Goal: Complete application form: Complete application form

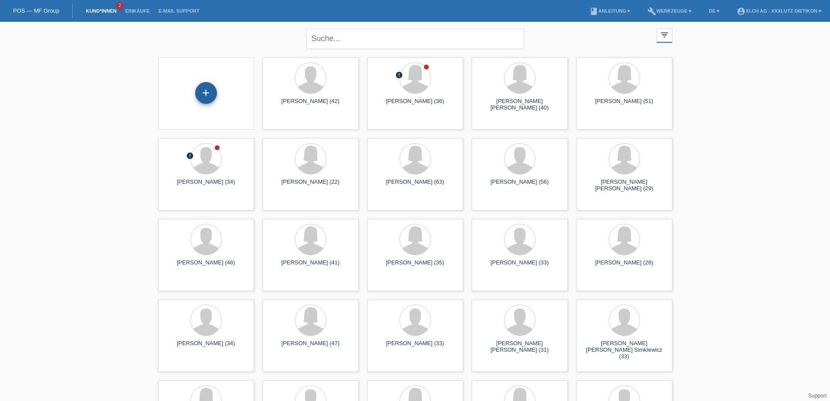
click at [210, 88] on div "+" at bounding box center [206, 93] width 22 height 22
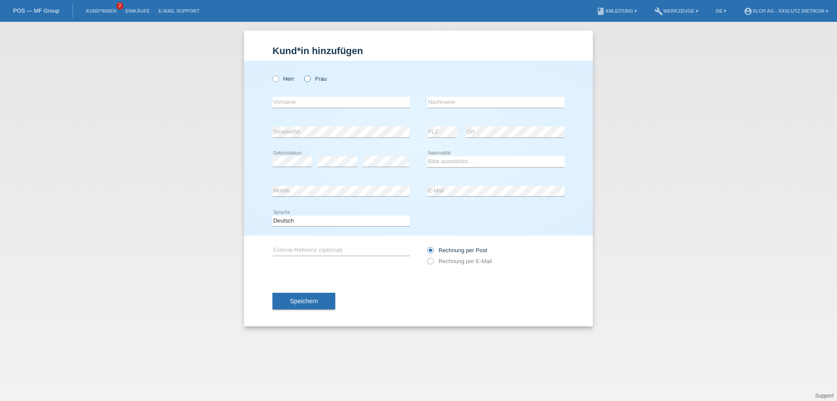
click at [303, 74] on icon at bounding box center [303, 74] width 0 height 0
click at [309, 78] on input "Frau" at bounding box center [307, 78] width 6 height 6
radio input "true"
click at [308, 99] on input "text" at bounding box center [340, 102] width 137 height 11
type input "Rossiello Barone"
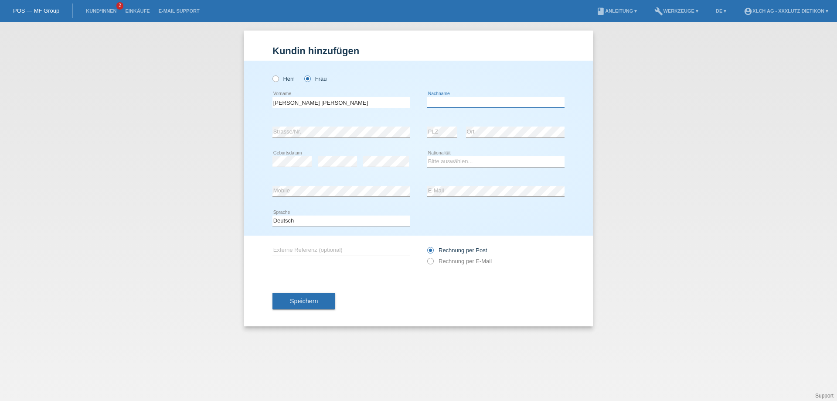
click at [448, 100] on input "text" at bounding box center [495, 102] width 137 height 11
type input "Giuseppa"
click at [457, 163] on select "Bitte auswählen... Schweiz Deutschland Liechtenstein Österreich ------------ Af…" at bounding box center [495, 161] width 137 height 10
select select "CH"
click at [427, 156] on select "Bitte auswählen... Schweiz Deutschland Liechtenstein Österreich ------------ Af…" at bounding box center [495, 161] width 137 height 10
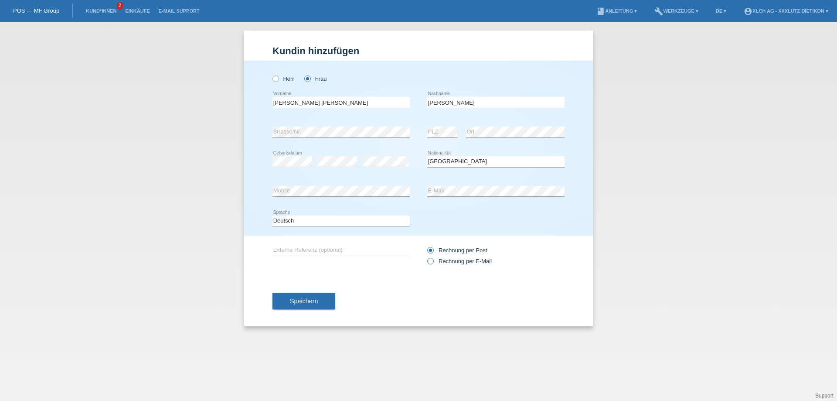
click at [433, 263] on label "Rechnung per E-Mail" at bounding box center [459, 261] width 65 height 7
click at [433, 263] on input "Rechnung per E-Mail" at bounding box center [430, 263] width 6 height 11
radio input "true"
click at [325, 303] on button "Speichern" at bounding box center [303, 300] width 63 height 17
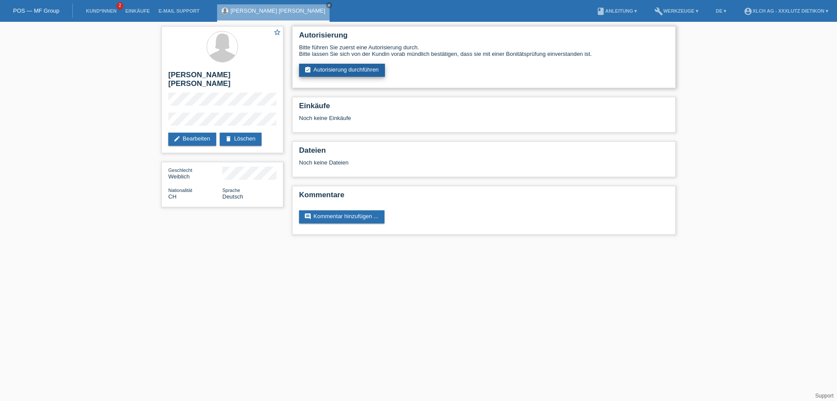
click at [356, 69] on link "assignment_turned_in Autorisierung durchführen" at bounding box center [342, 70] width 86 height 13
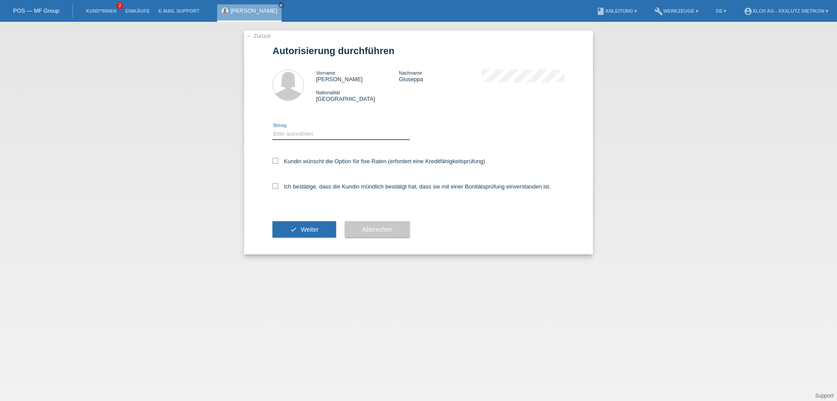
click at [340, 131] on select "Bitte auswählen CHF 1.00 - CHF 499.00 CHF 500.00 - CHF 1'999.00 CHF 2'000.00 - …" at bounding box center [340, 134] width 137 height 10
select select "3"
click at [272, 129] on select "Bitte auswählen CHF 1.00 - CHF 499.00 CHF 500.00 - CHF 1'999.00 CHF 2'000.00 - …" at bounding box center [340, 134] width 137 height 10
click at [321, 186] on label "Ich bestätige, dass die Kundin mündlich bestätigt hat, dass sie mit einer Bonit…" at bounding box center [411, 186] width 278 height 7
click at [278, 186] on input "Ich bestätige, dass die Kundin mündlich bestätigt hat, dass sie mit einer Bonit…" at bounding box center [275, 186] width 6 height 6
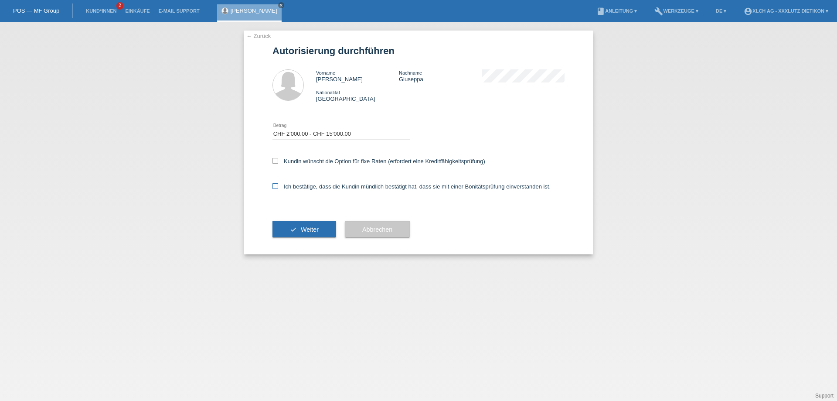
checkbox input "true"
click at [311, 224] on button "check Weiter" at bounding box center [304, 229] width 64 height 17
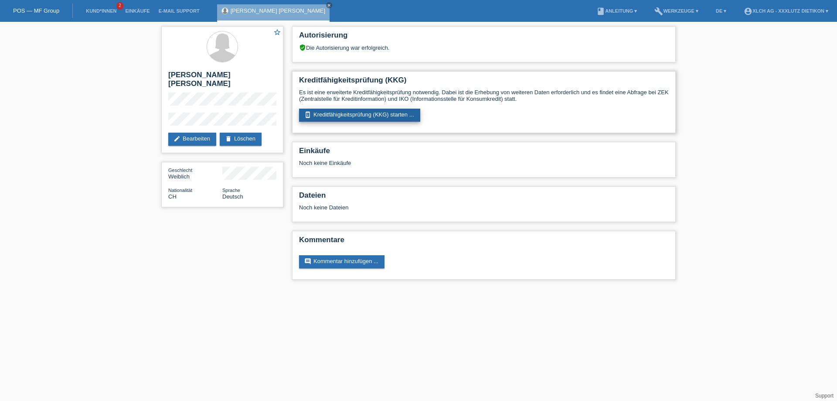
click at [351, 113] on link "perm_device_information Kreditfähigkeitsprüfung (KKG) starten ..." at bounding box center [359, 115] width 121 height 13
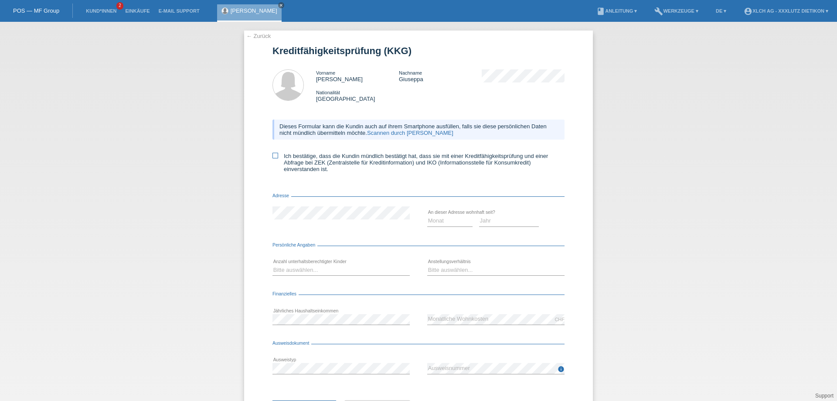
click at [275, 155] on icon at bounding box center [275, 156] width 6 height 6
click at [275, 155] on input "Ich bestätige, dass die Kundin mündlich bestätigt hat, dass sie mit einer Kredi…" at bounding box center [275, 156] width 6 height 6
checkbox input "true"
click at [442, 218] on select "Monat 01 02 03 04 05 06 07 08 09 10" at bounding box center [449, 220] width 45 height 10
select select "06"
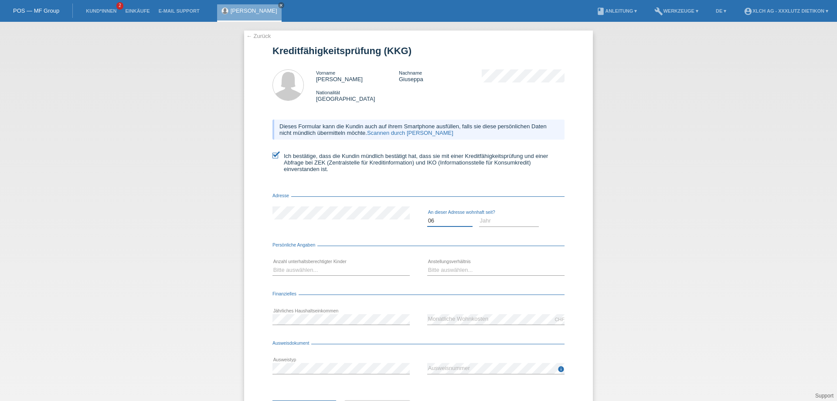
click at [427, 215] on select "Monat 01 02 03 04 05 06 07 08 09 10" at bounding box center [449, 220] width 45 height 10
click at [485, 219] on select "Jahr 2025 2024 2023 2022 2021 2020 2019 2018 2017 2016 2015 2014 2013 2012 2011…" at bounding box center [509, 220] width 60 height 10
select select "2011"
click at [479, 215] on select "Jahr 2025 2024 2023 2022 2021 2020 2019 2018 2017 2016 2015 2014 2013 2012 2011…" at bounding box center [509, 220] width 60 height 10
click at [320, 269] on select "Bitte auswählen... 0 1 2 3 4 5 6 7 8 9" at bounding box center [340, 270] width 137 height 10
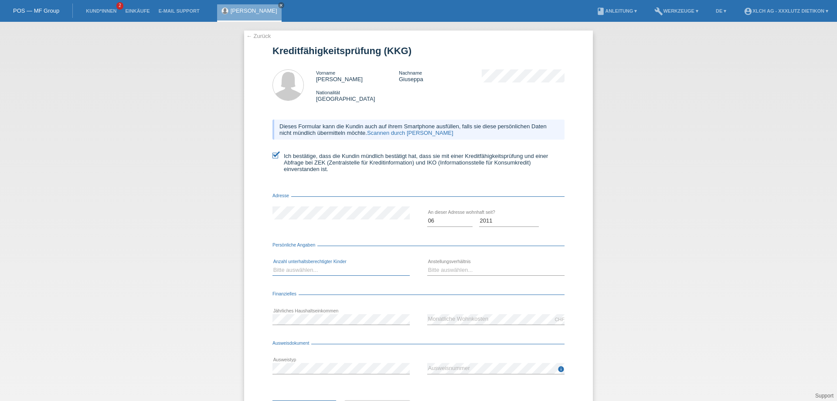
select select "1"
click at [272, 265] on select "Bitte auswählen... 0 1 2 3 4 5 6 7 8 9" at bounding box center [340, 270] width 137 height 10
click at [449, 268] on select "Bitte auswählen... Unbefristet Befristet Lehrling/Student Pensioniert Nicht arb…" at bounding box center [495, 270] width 137 height 10
select select "UNLIMITED"
click at [427, 265] on select "Bitte auswählen... Unbefristet Befristet Lehrling/Student Pensioniert Nicht arb…" at bounding box center [495, 270] width 137 height 10
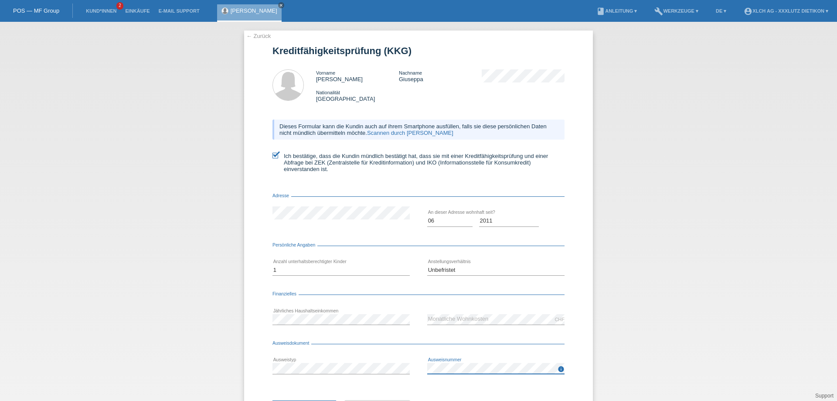
scroll to position [42, 0]
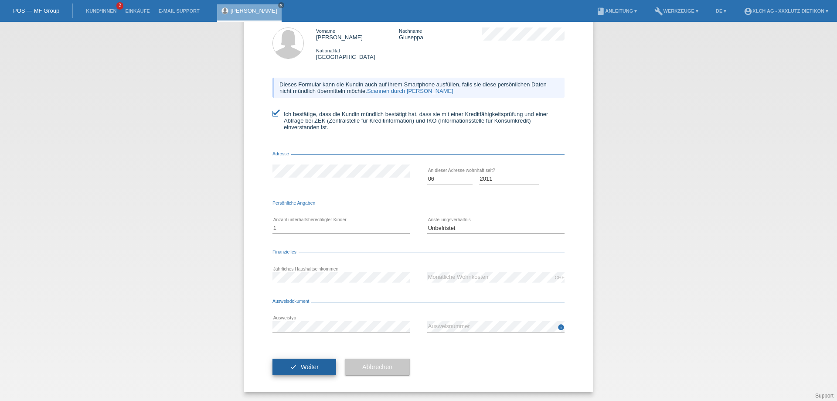
click at [304, 364] on span "Weiter" at bounding box center [310, 366] width 18 height 7
